Goal: Entertainment & Leisure: Consume media (video, audio)

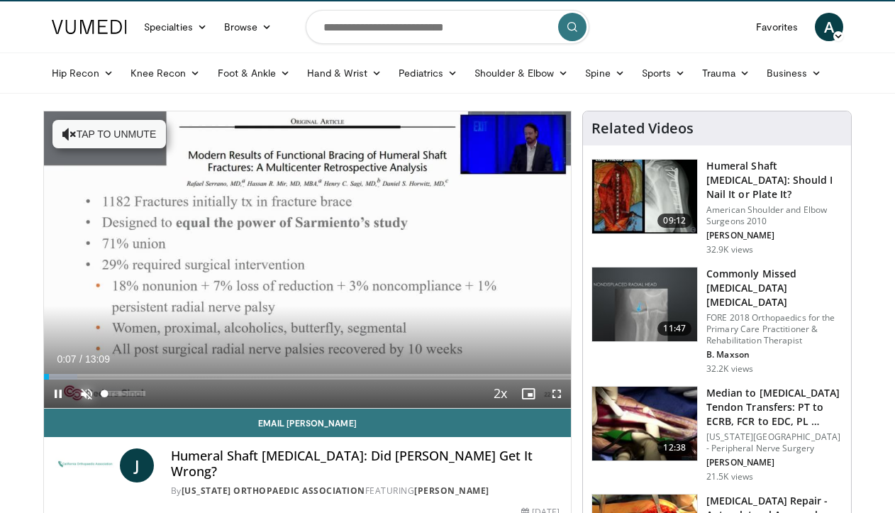
click at [89, 392] on span "Video Player" at bounding box center [86, 394] width 28 height 28
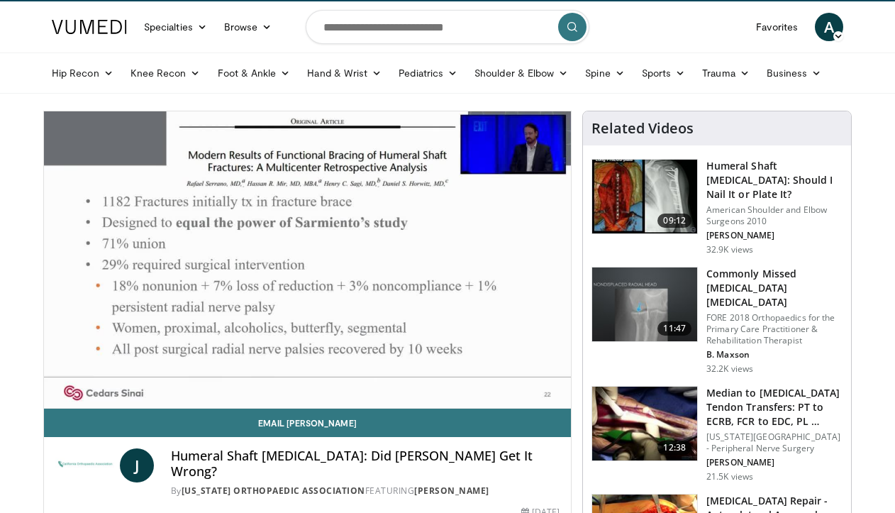
scroll to position [195, 0]
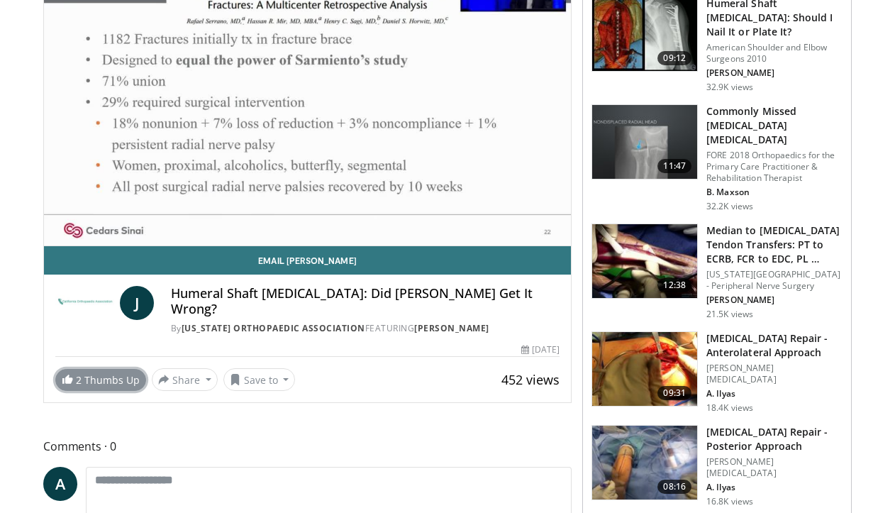
click at [90, 370] on link "2 Thumbs Up" at bounding box center [100, 380] width 91 height 22
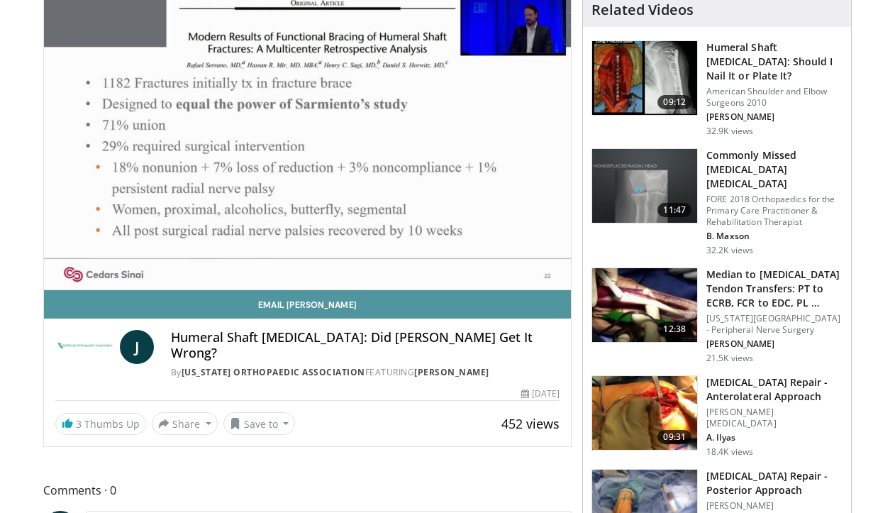
scroll to position [84, 0]
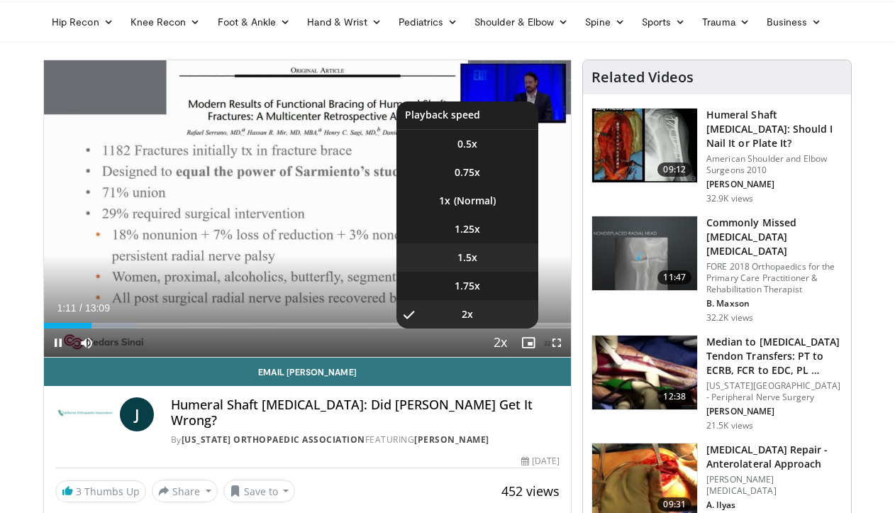
click at [502, 253] on li "1.5x" at bounding box center [468, 257] width 142 height 28
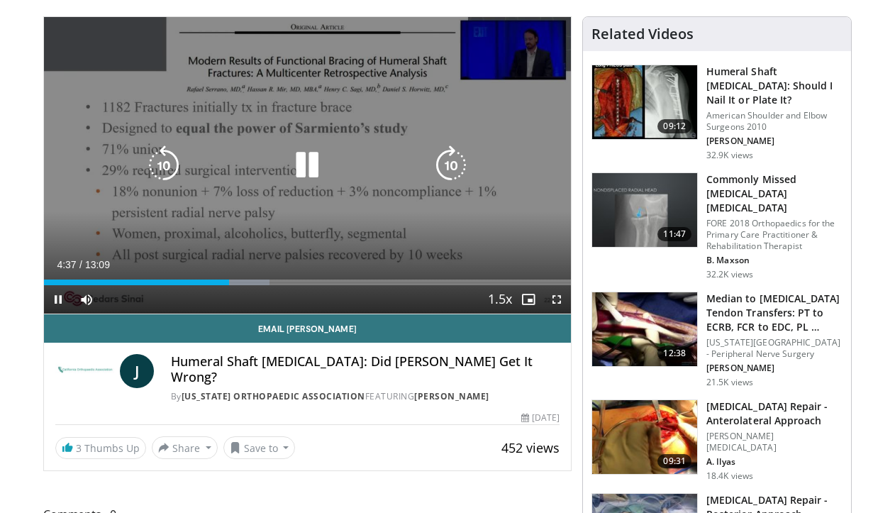
scroll to position [133, 0]
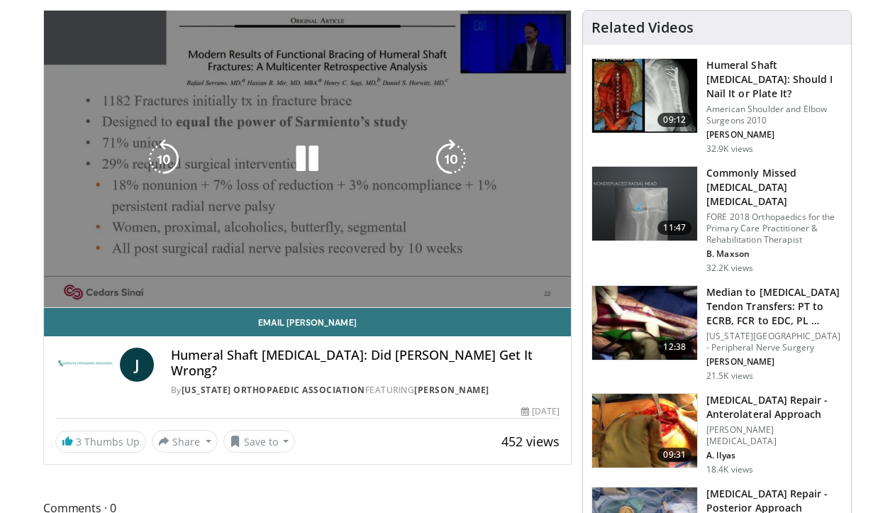
click at [315, 158] on icon "Video Player" at bounding box center [307, 159] width 40 height 40
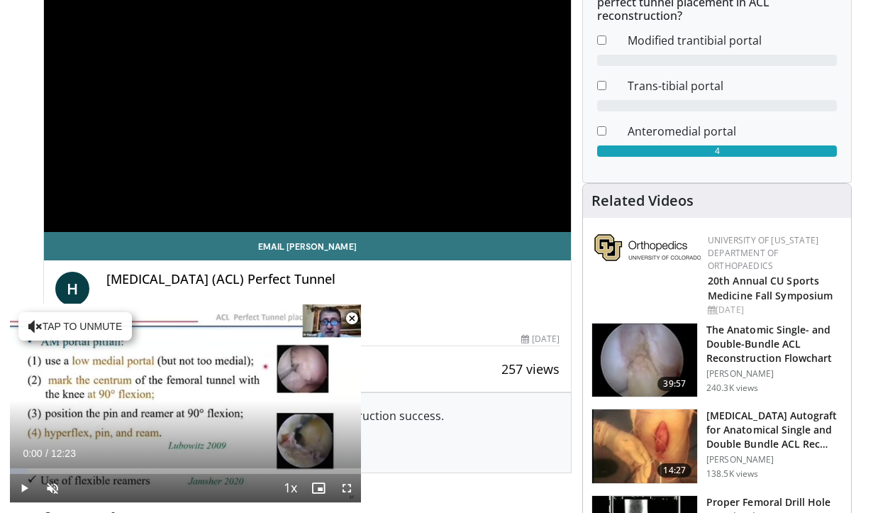
scroll to position [211, 0]
